Goal: Information Seeking & Learning: Learn about a topic

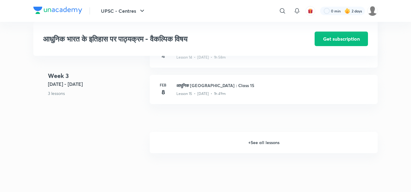
scroll to position [778, 0]
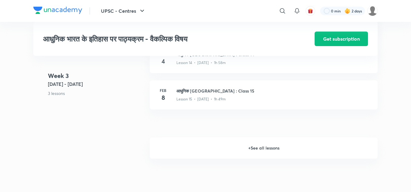
click at [271, 153] on h6 "+ See all lessons" at bounding box center [264, 147] width 228 height 21
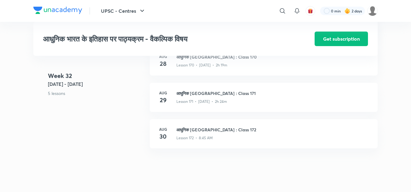
scroll to position [7402, 0]
click at [195, 133] on h3 "आधुनिक [GEOGRAPHIC_DATA] : Class 172" at bounding box center [274, 130] width 194 height 6
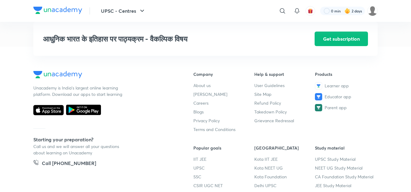
scroll to position [7636, 0]
